Goal: Information Seeking & Learning: Learn about a topic

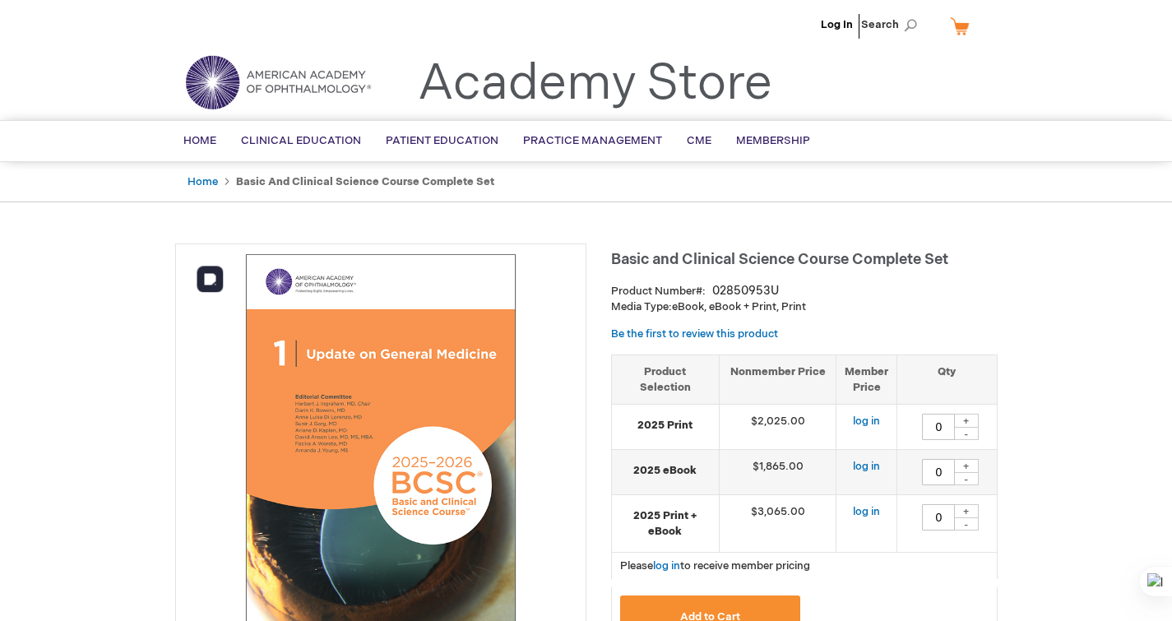
click at [355, 401] on img at bounding box center [380, 448] width 393 height 393
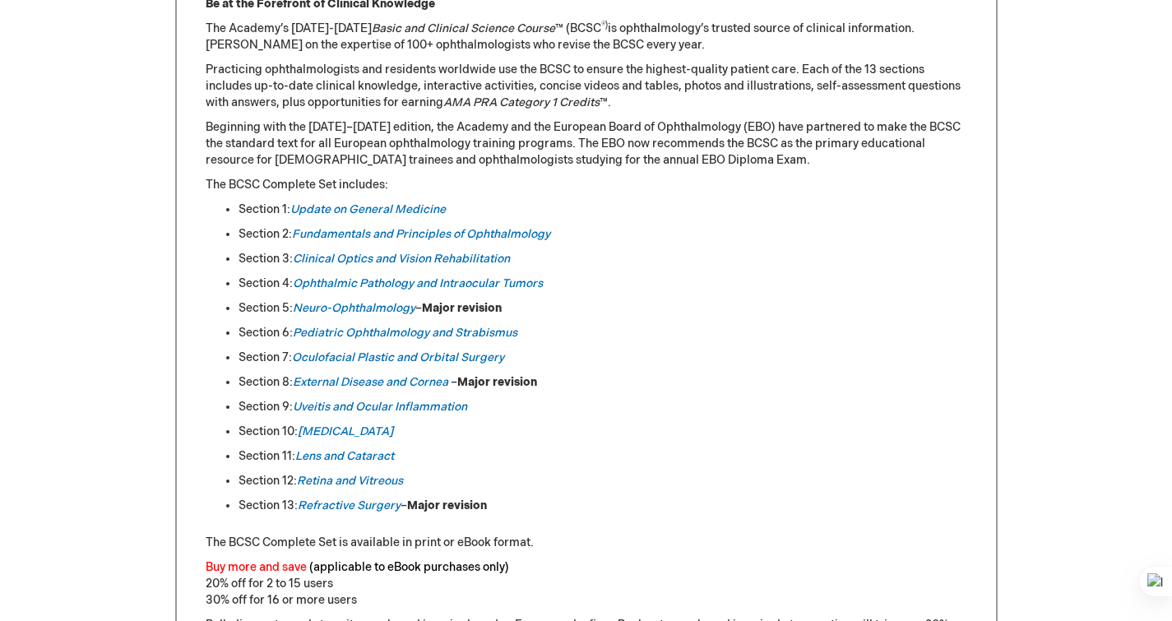
scroll to position [767, 0]
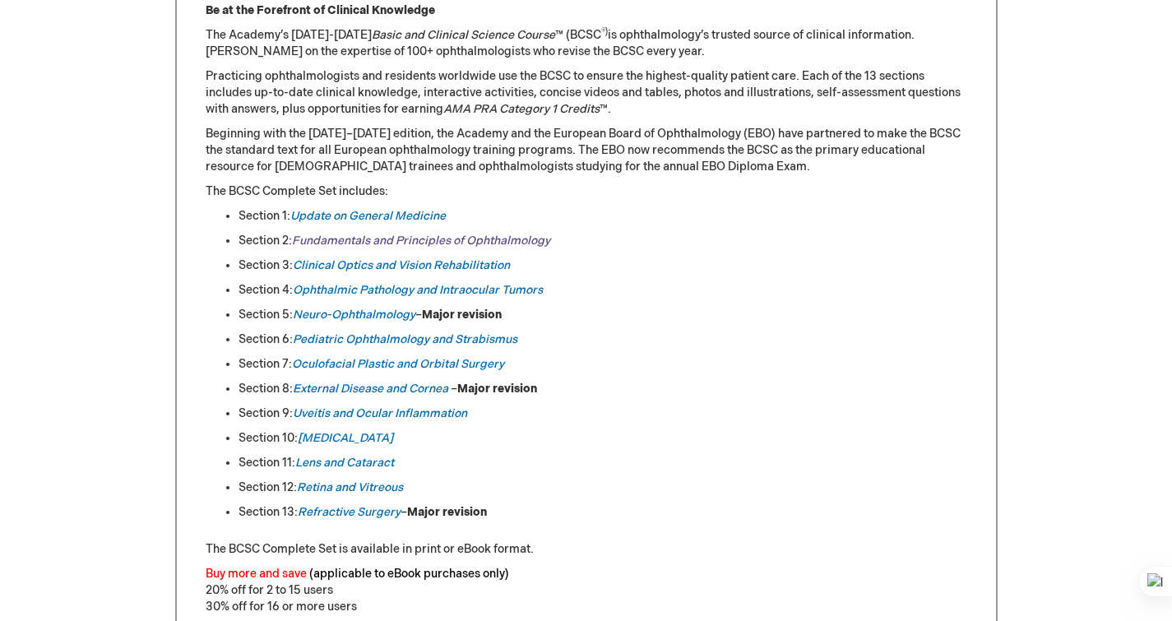
click at [529, 246] on link "Fundamentals and Principles of Ophthalmology" at bounding box center [421, 240] width 258 height 14
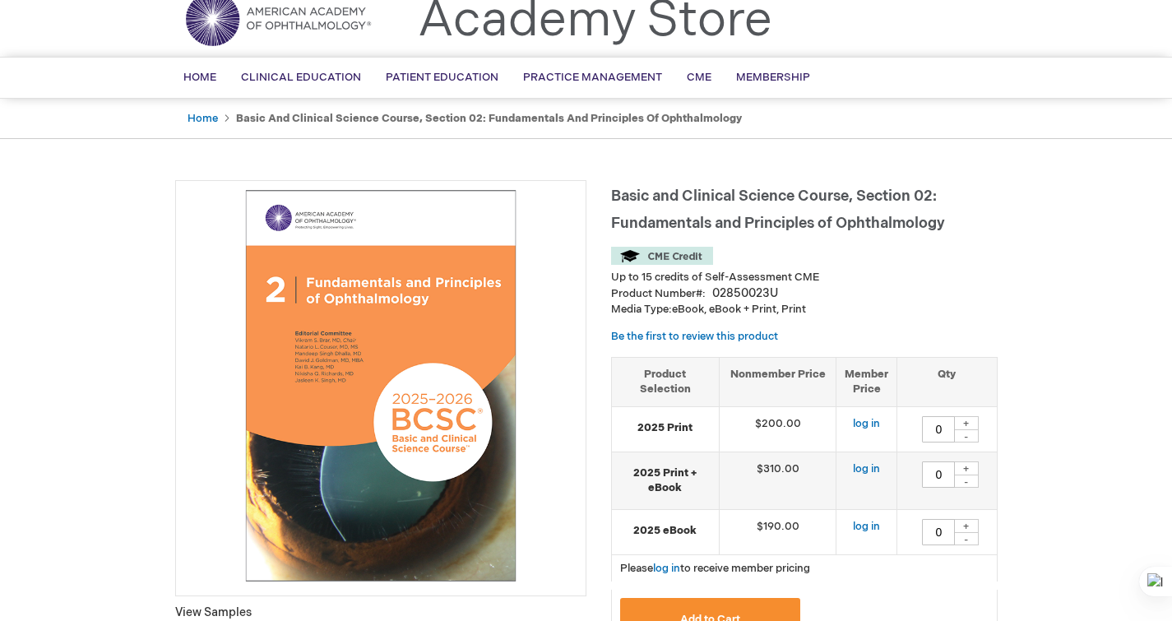
scroll to position [62, 0]
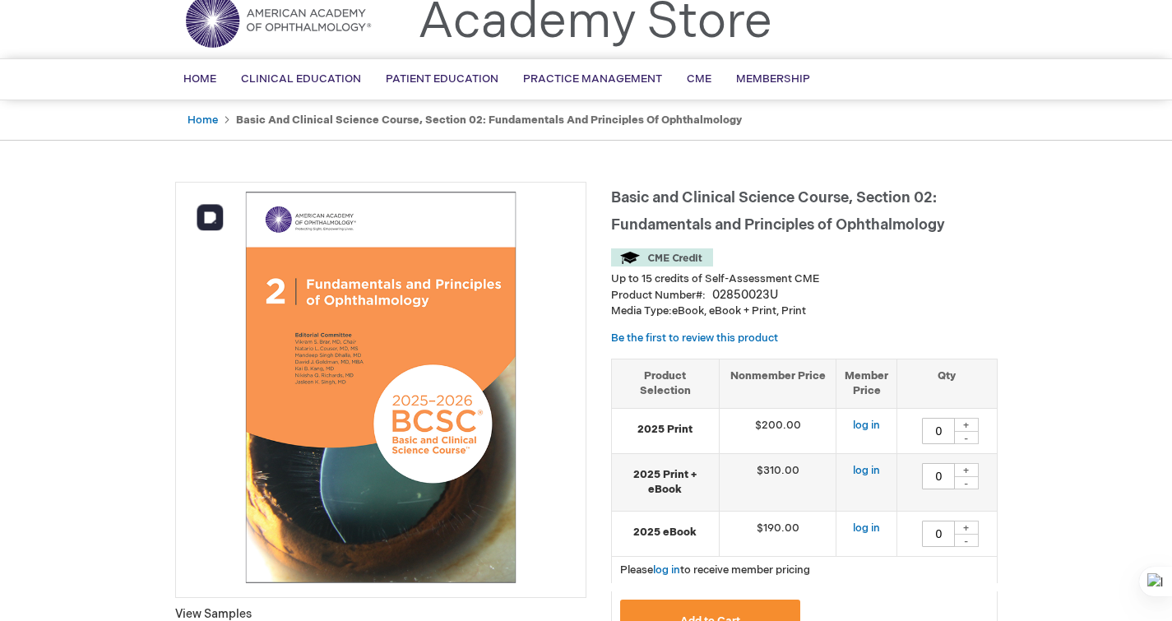
click at [431, 478] on img at bounding box center [380, 387] width 393 height 393
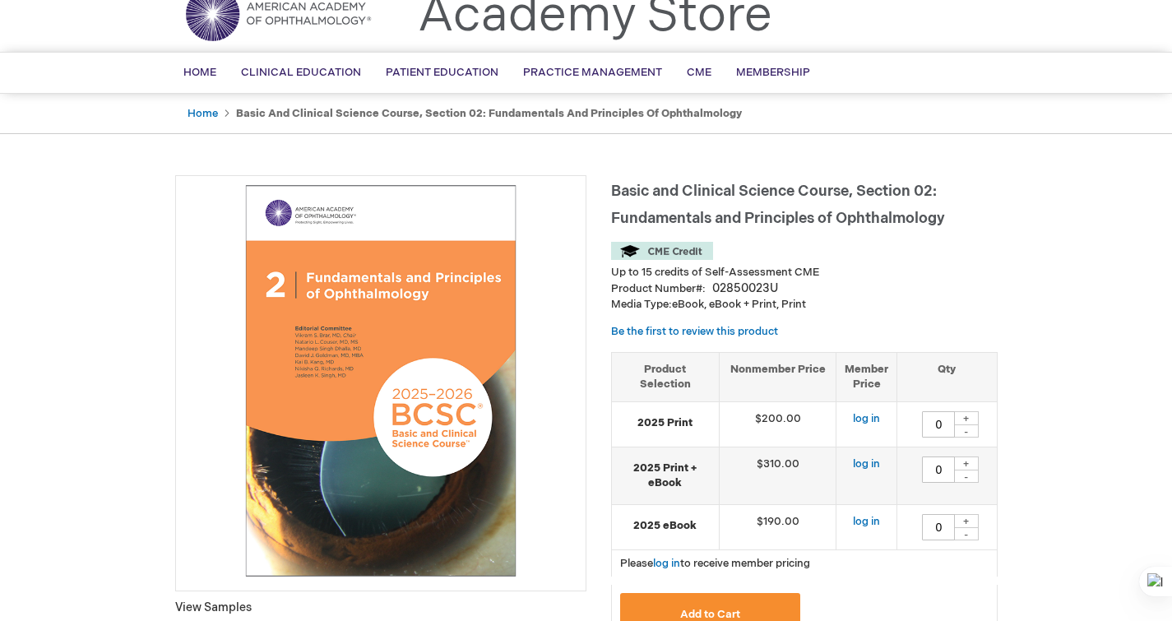
scroll to position [90, 0]
